Goal: Navigation & Orientation: Find specific page/section

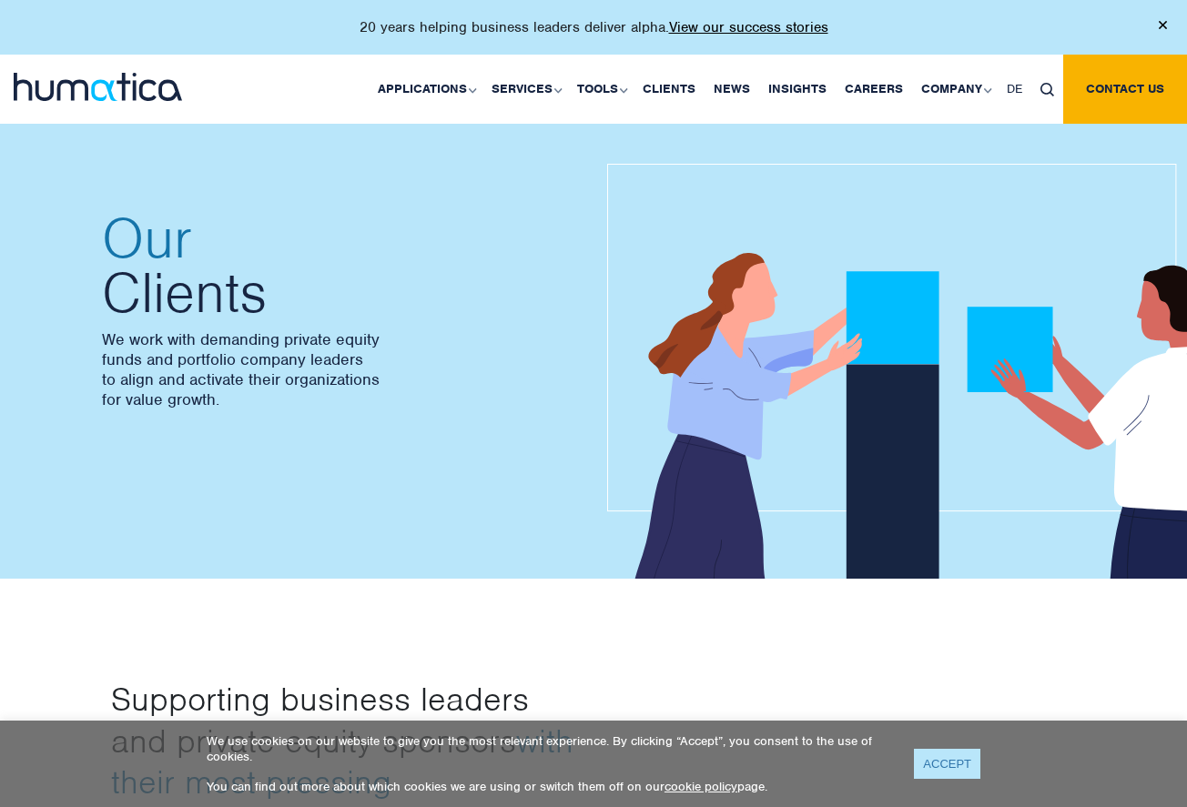
click at [957, 763] on link "ACCEPT" at bounding box center [947, 764] width 66 height 30
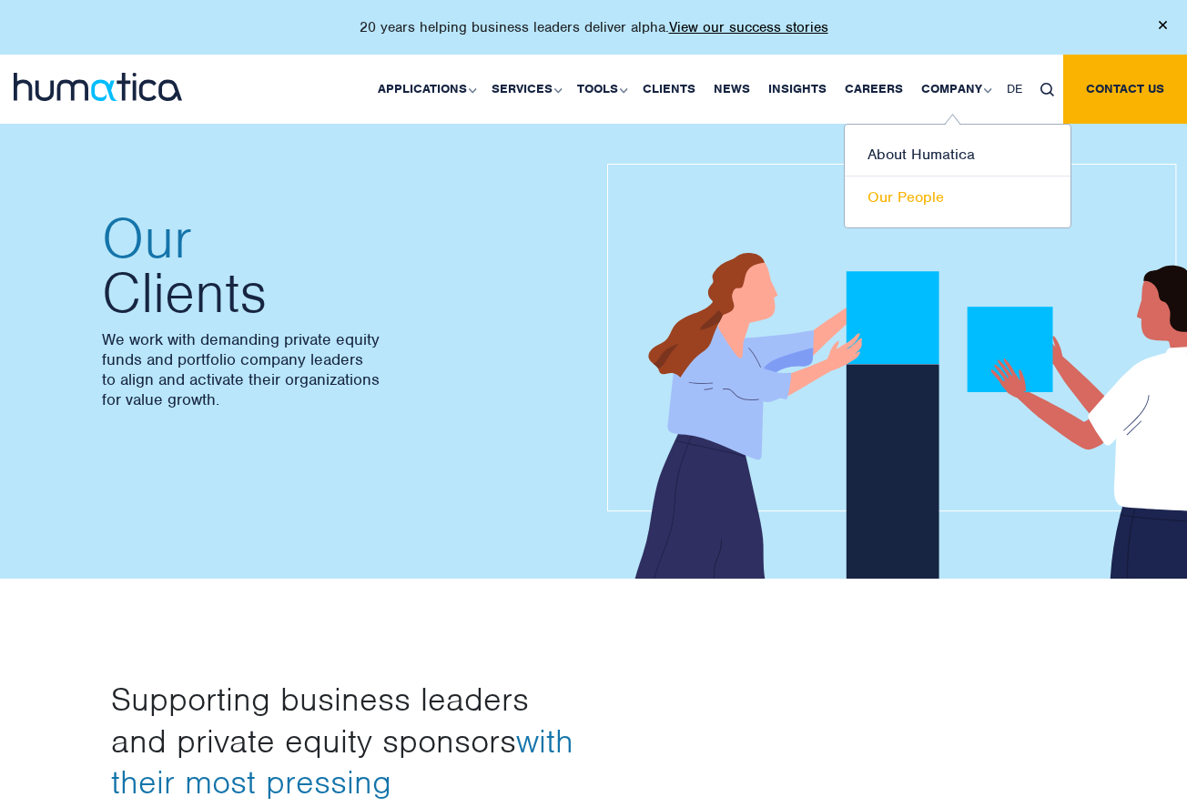
click at [892, 199] on link "Our People" at bounding box center [957, 198] width 226 height 42
